Goal: Transaction & Acquisition: Download file/media

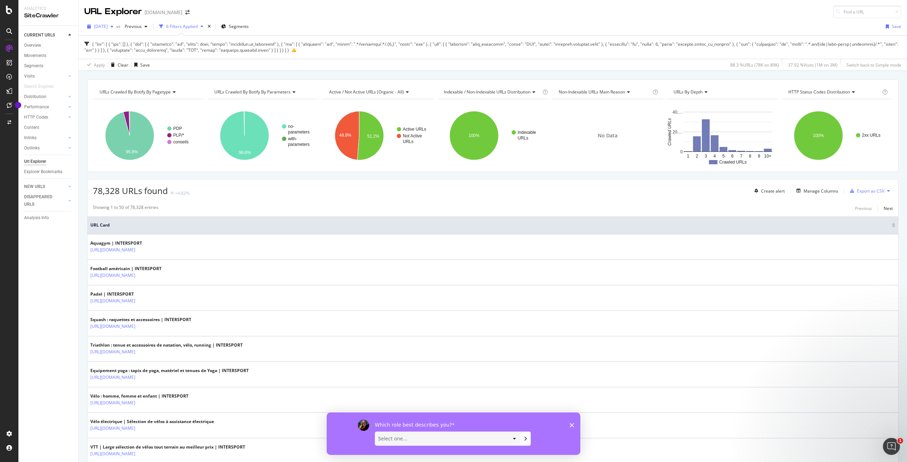
click at [116, 27] on div "button" at bounding box center [112, 26] width 9 height 4
click at [227, 69] on div "Apply Clear Save 88.3 % URLs ( 78K on 89K ) 37.92 % Visits ( 1M on 3M ) Switch …" at bounding box center [493, 65] width 828 height 12
click at [870, 191] on div "Export as CSV" at bounding box center [870, 191] width 27 height 6
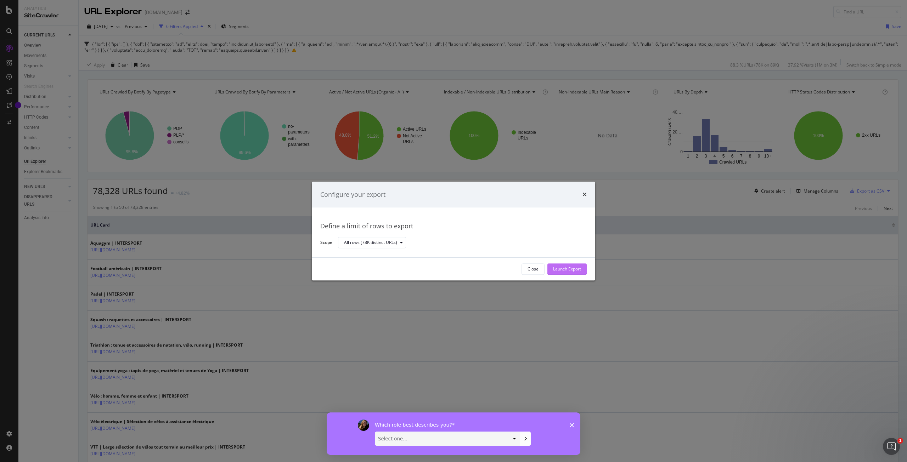
click at [556, 266] on div "Launch Export" at bounding box center [567, 269] width 28 height 6
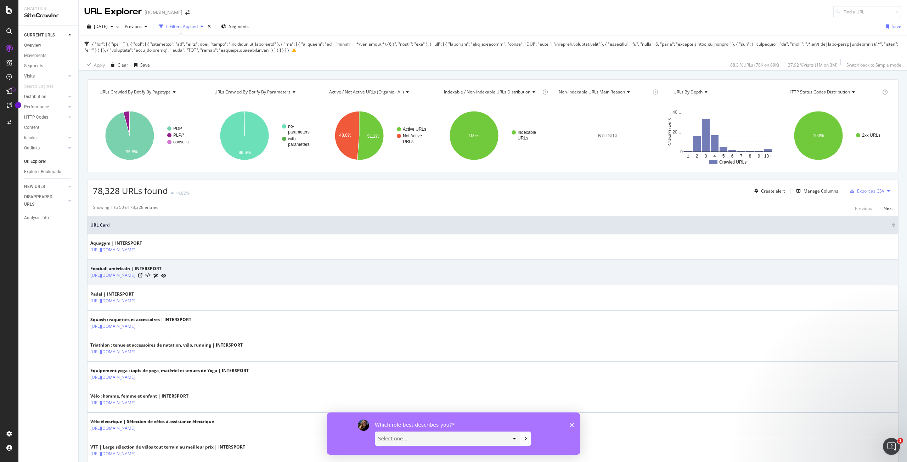
drag, startPoint x: 603, startPoint y: 283, endPoint x: 699, endPoint y: 285, distance: 96.0
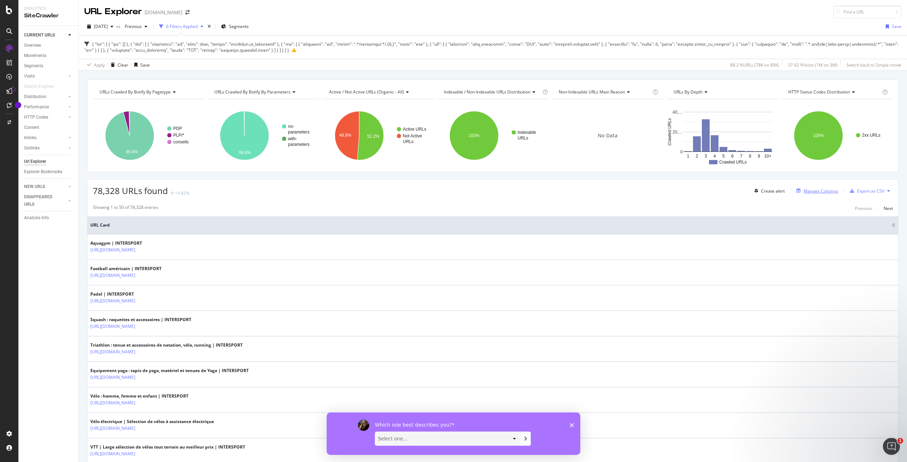
click at [803, 191] on div "Manage Columns" at bounding box center [820, 191] width 35 height 6
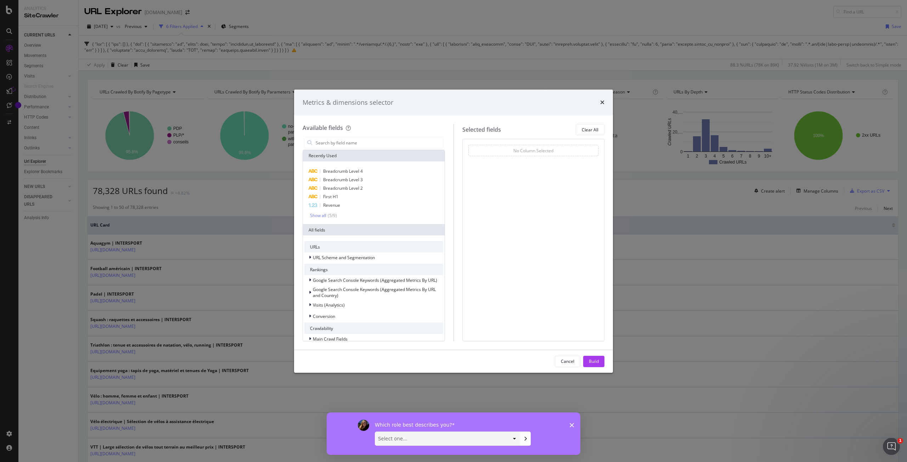
click at [703, 211] on div "Metrics & dimensions selector Available fields Recently Used Breadcrumb Level 4…" at bounding box center [453, 231] width 907 height 462
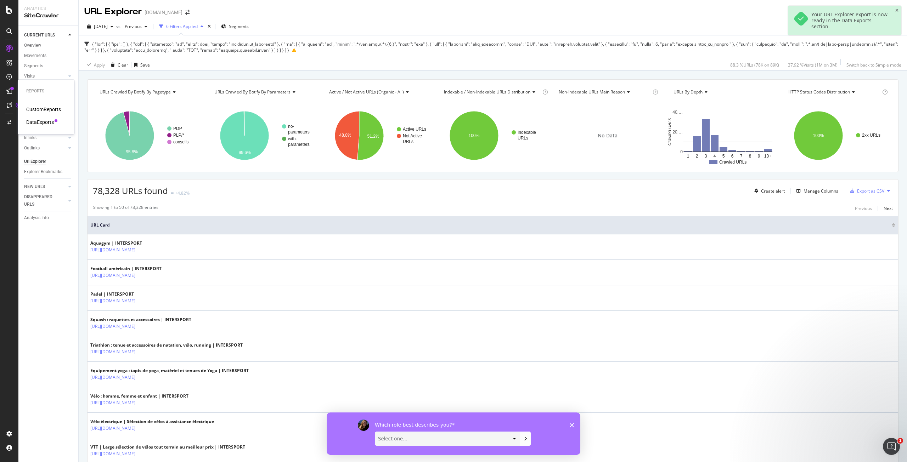
click at [44, 123] on div "DataExports" at bounding box center [40, 122] width 28 height 7
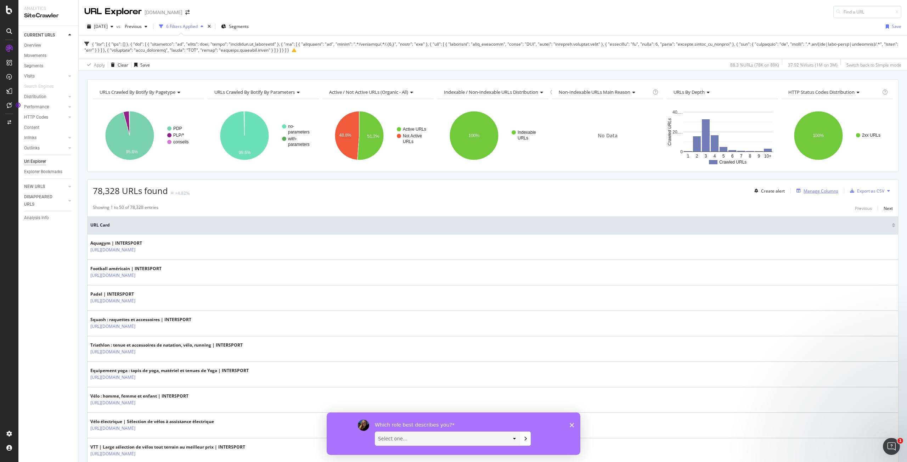
click at [805, 188] on div "Manage Columns" at bounding box center [820, 191] width 35 height 6
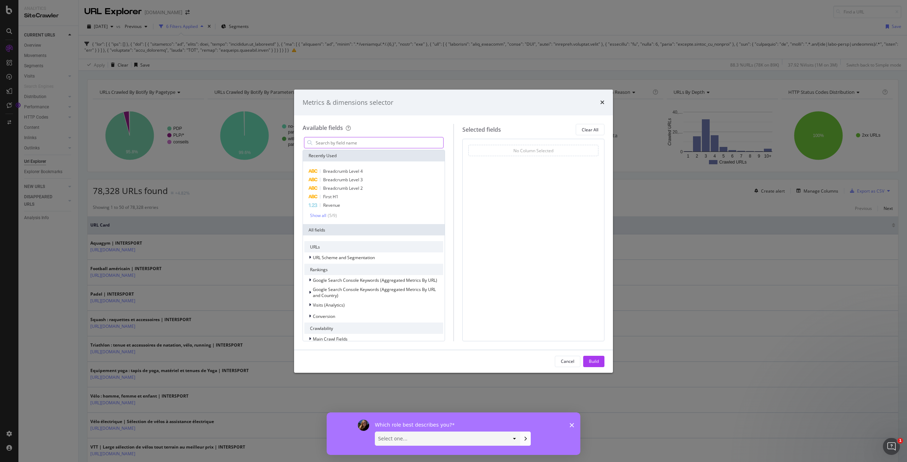
click at [358, 143] on input "modal" at bounding box center [379, 142] width 128 height 11
click at [339, 199] on div "First H1" at bounding box center [373, 197] width 139 height 9
click at [338, 189] on span "Breadcrumb Level 2" at bounding box center [343, 188] width 40 height 6
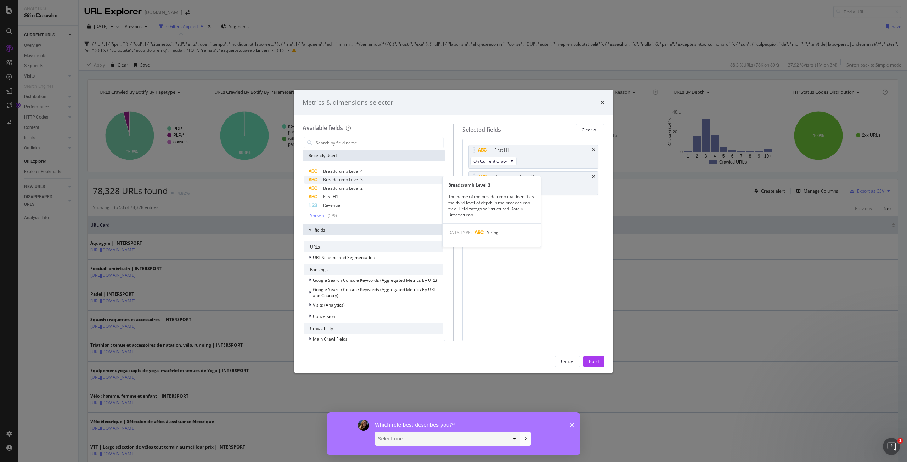
click at [338, 180] on span "Breadcrumb Level 3" at bounding box center [343, 180] width 40 height 6
click at [338, 171] on span "Breadcrumb Level 4" at bounding box center [343, 171] width 40 height 6
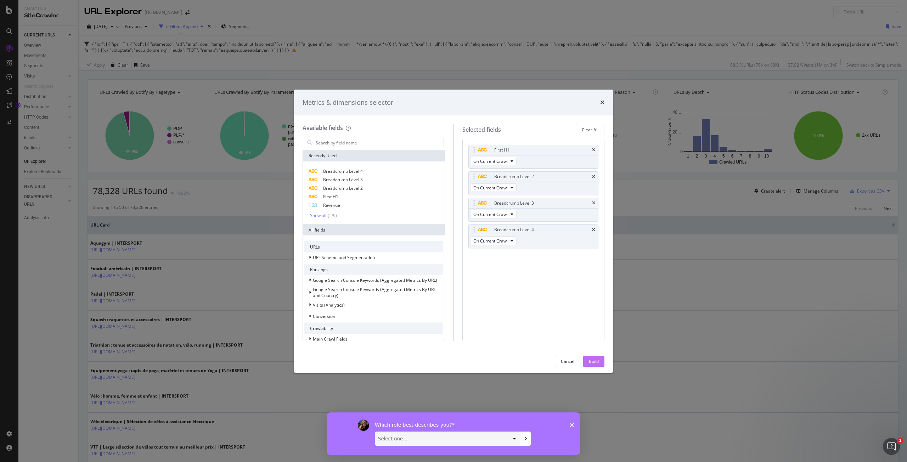
click at [592, 364] on div "Build" at bounding box center [594, 361] width 10 height 6
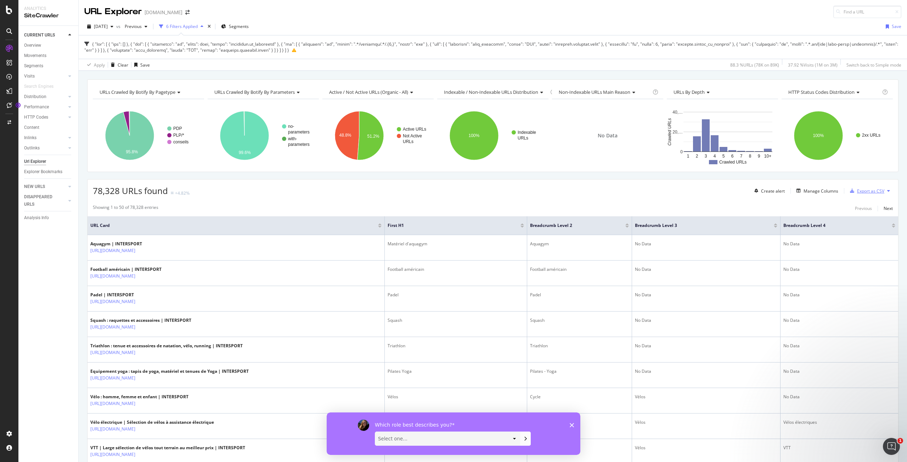
click at [869, 193] on div "Export as CSV" at bounding box center [870, 191] width 27 height 6
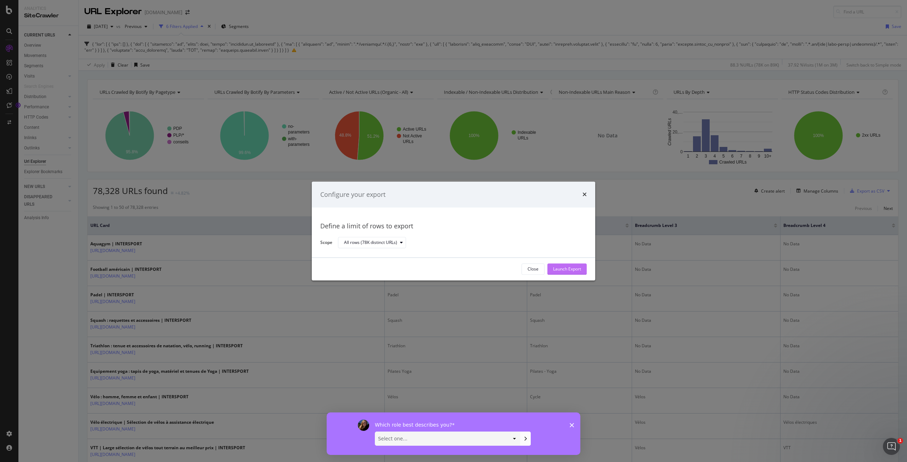
click at [563, 267] on div "Launch Export" at bounding box center [567, 269] width 28 height 6
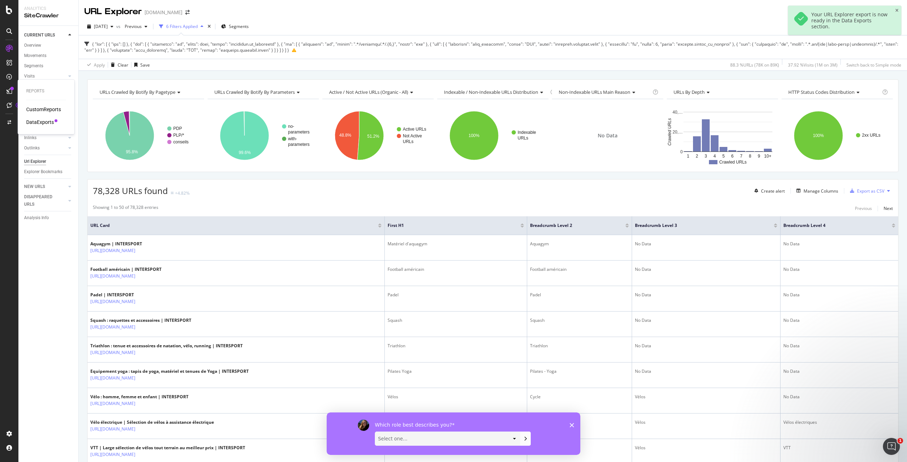
click at [49, 121] on div "DataExports" at bounding box center [40, 122] width 28 height 7
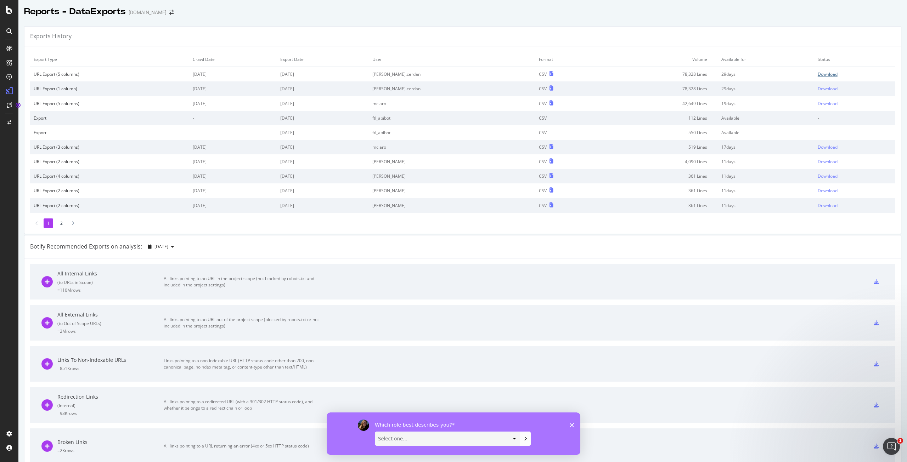
click at [817, 74] on div "Download" at bounding box center [827, 74] width 20 height 6
